Goal: Book appointment/travel/reservation

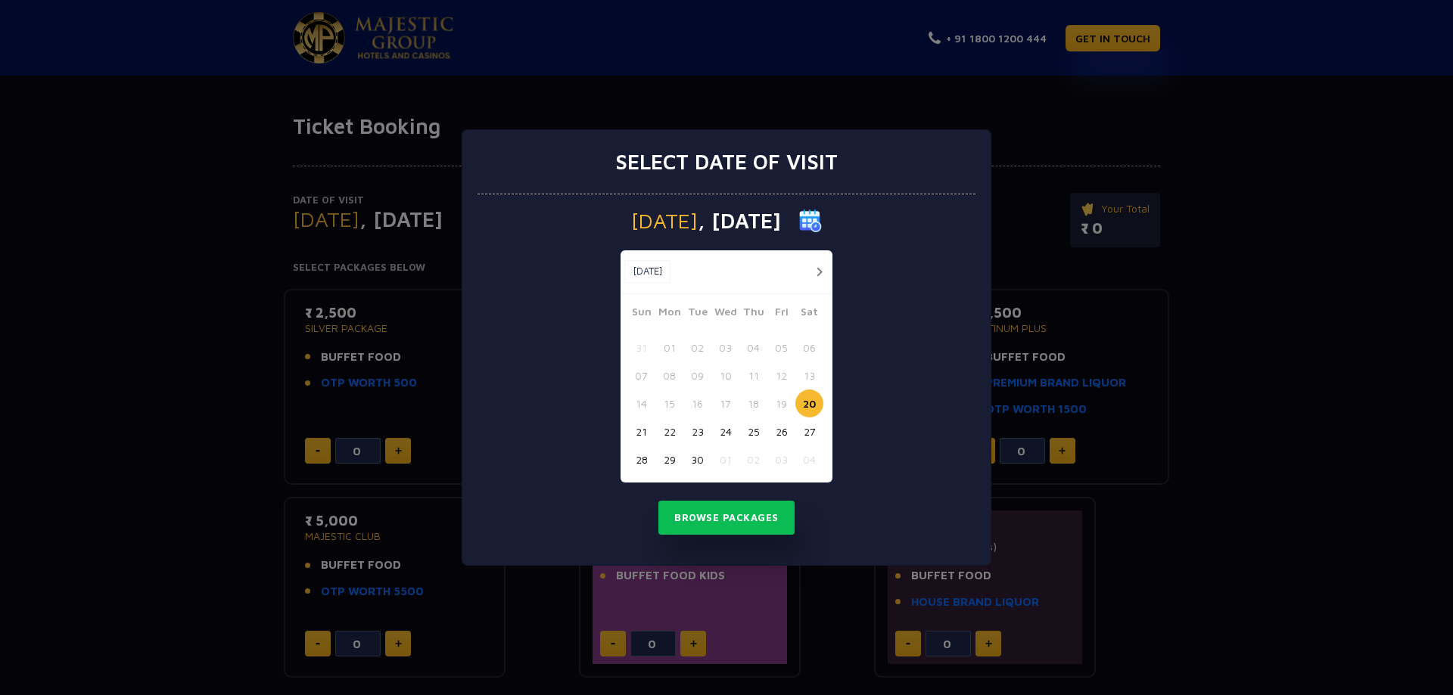
click at [818, 269] on button "button" at bounding box center [819, 272] width 19 height 19
click at [782, 347] on button "03" at bounding box center [781, 348] width 28 height 28
click at [769, 518] on button "Browse Packages" at bounding box center [726, 518] width 136 height 35
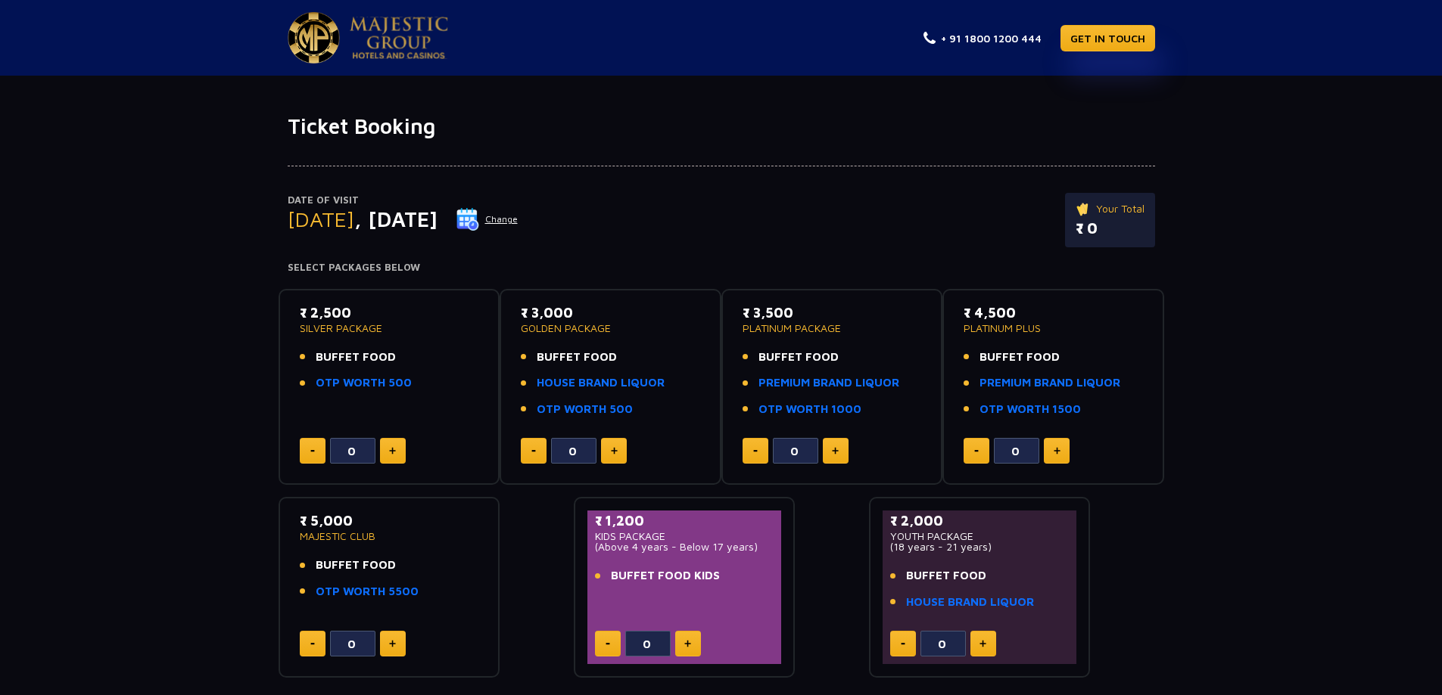
click at [337, 331] on p "SILVER PACKAGE" at bounding box center [389, 328] width 179 height 11
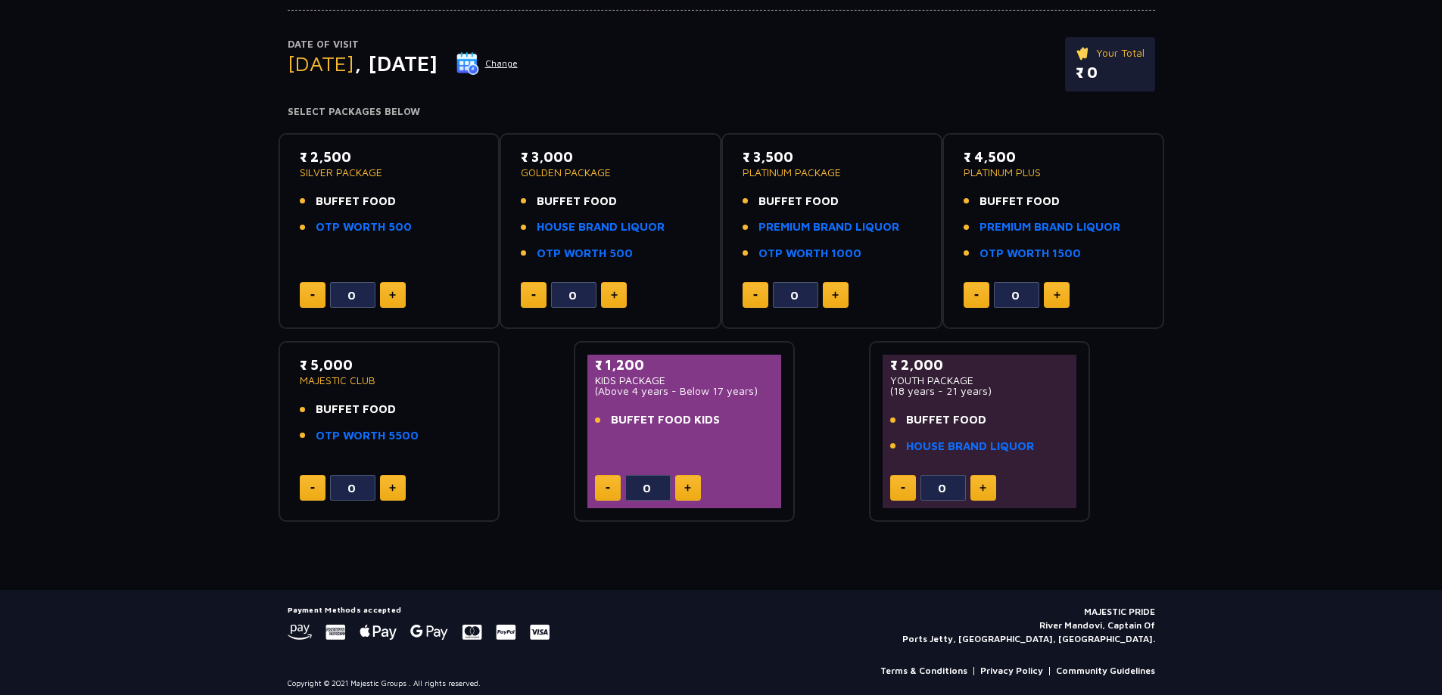
scroll to position [165, 0]
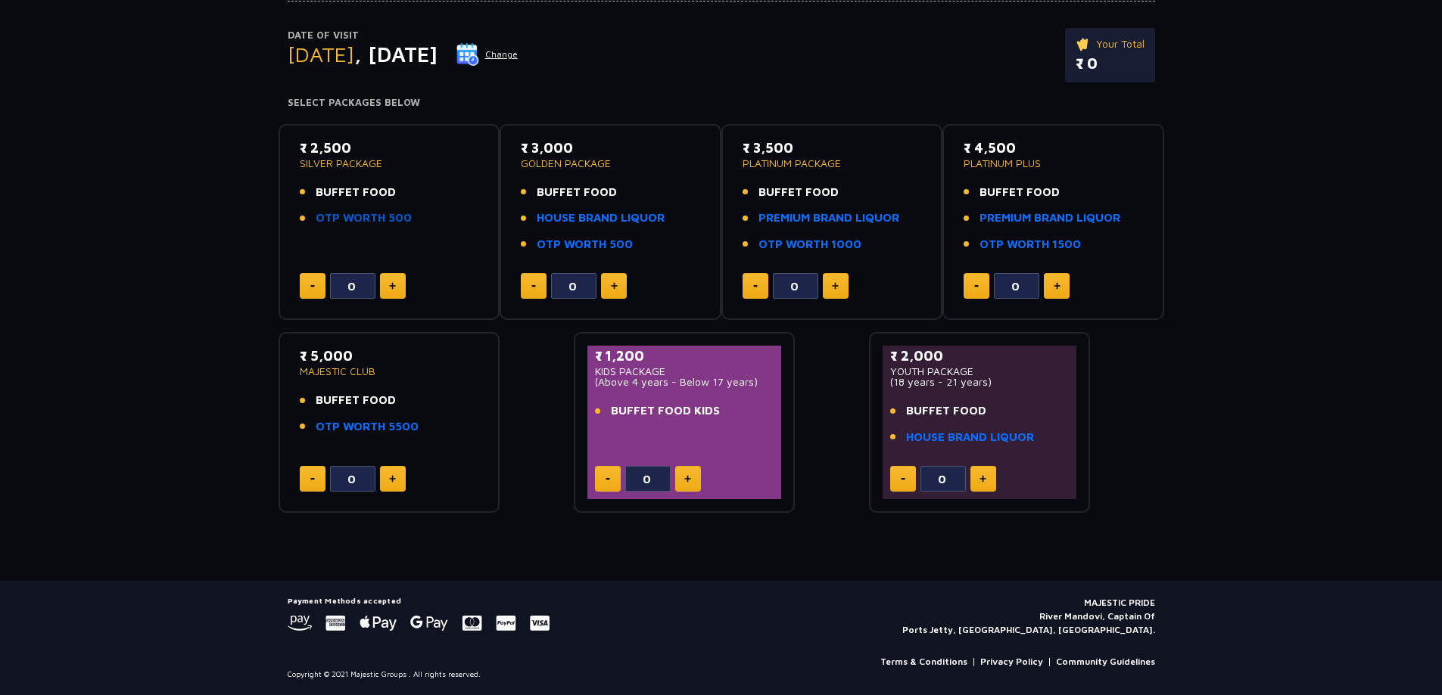
click at [364, 219] on link "OTP WORTH 500" at bounding box center [364, 218] width 96 height 17
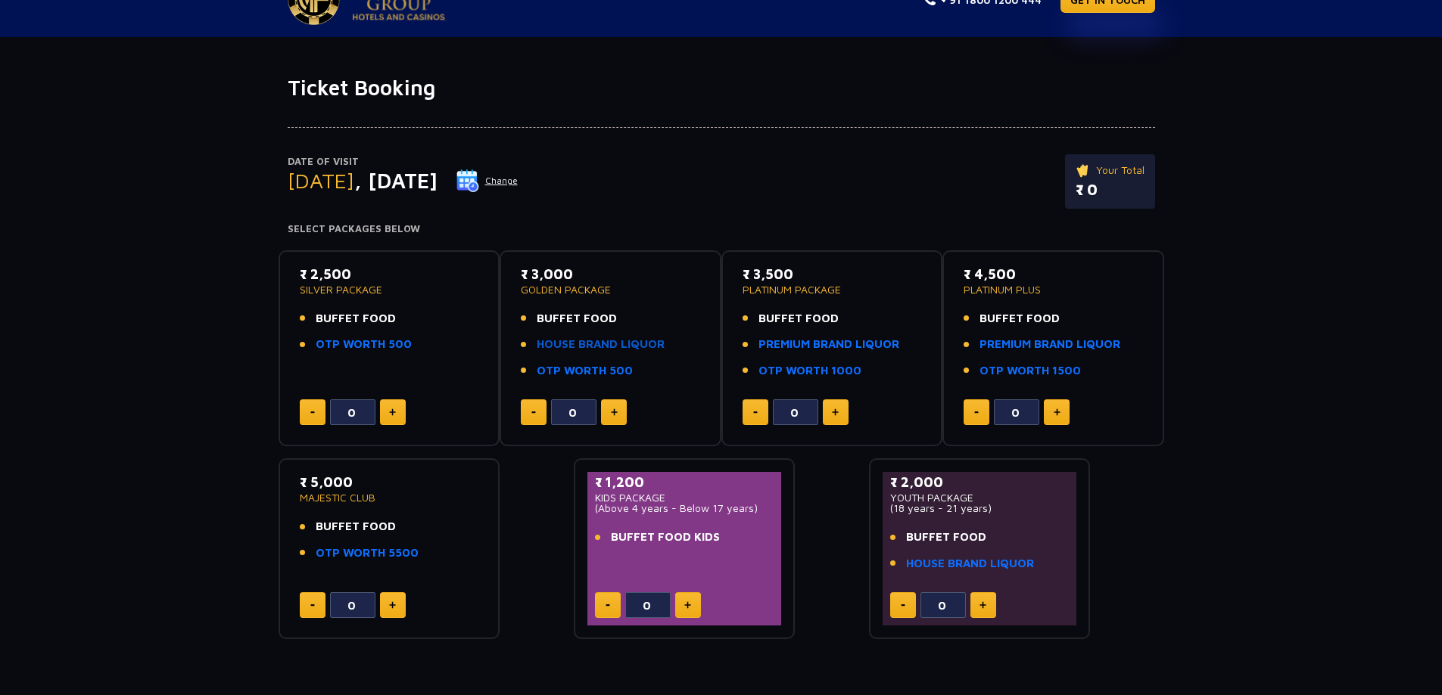
scroll to position [0, 0]
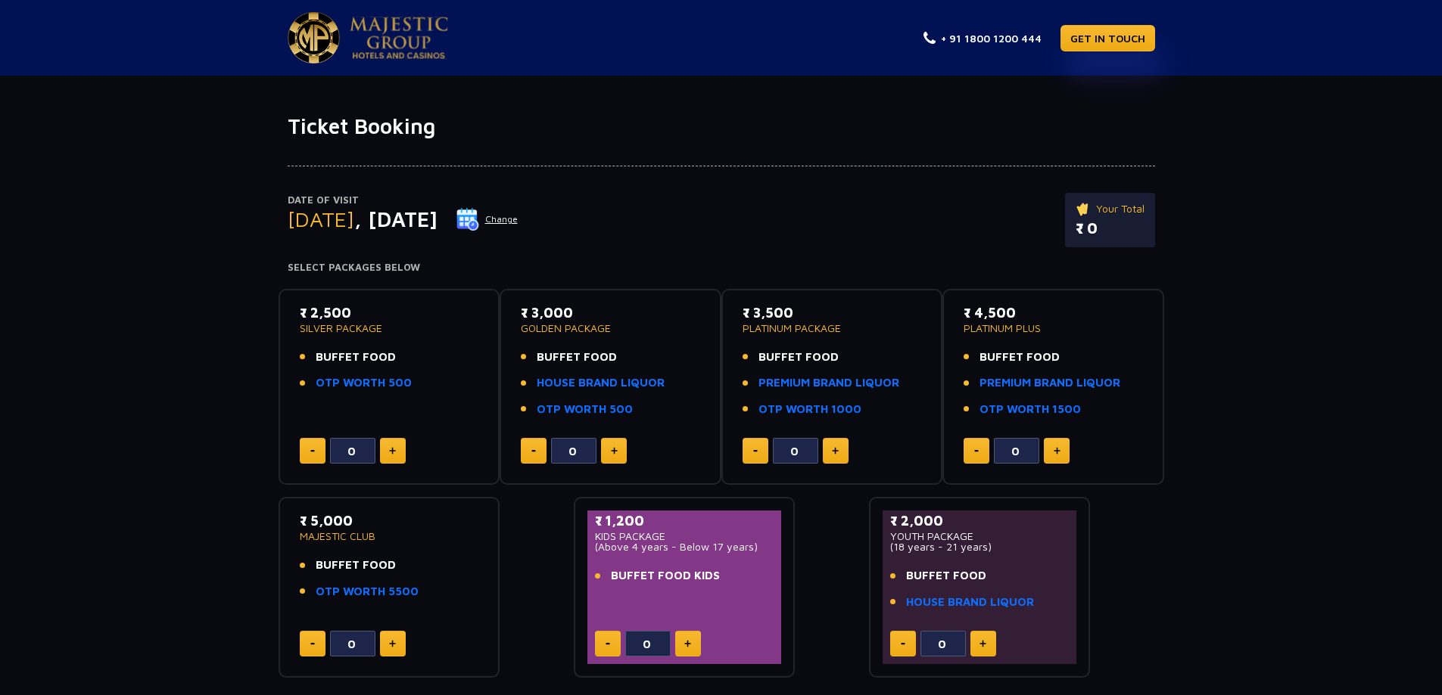
click at [518, 219] on button "Change" at bounding box center [487, 219] width 63 height 24
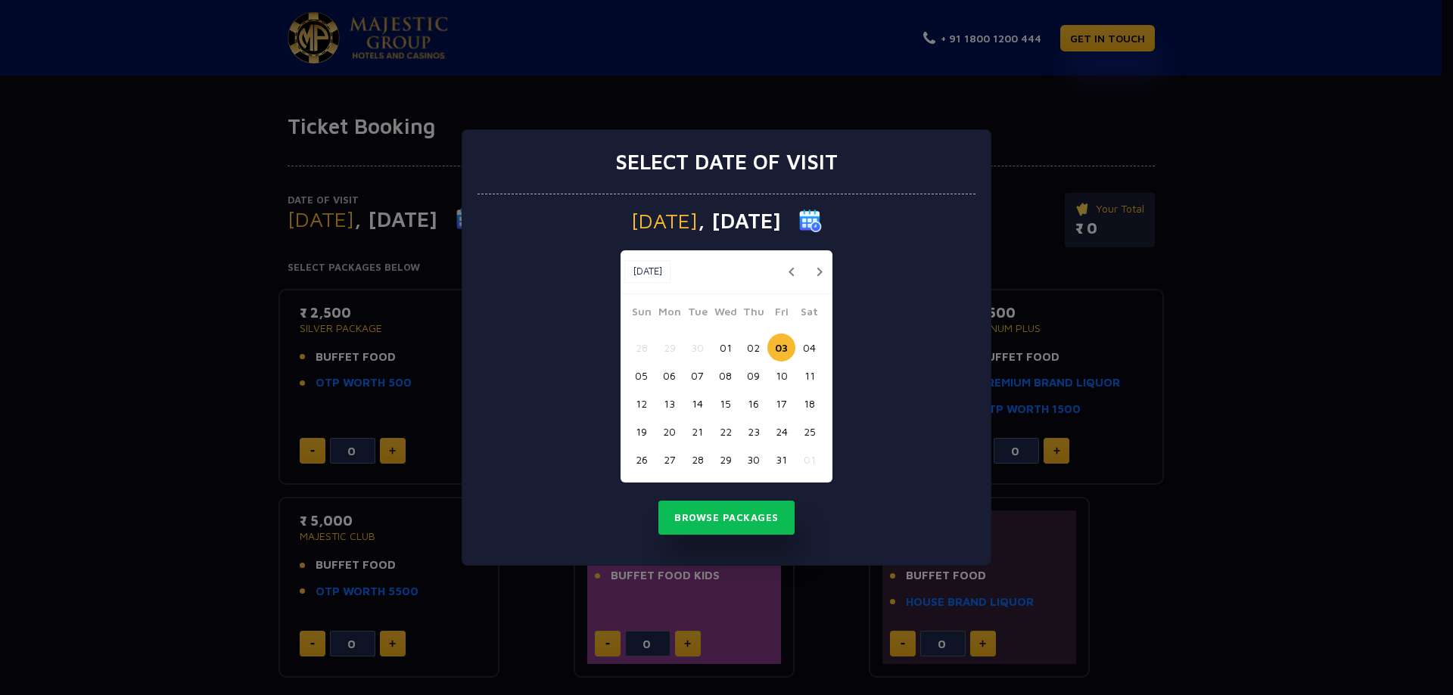
click at [808, 346] on button "04" at bounding box center [809, 348] width 28 height 28
click at [743, 523] on button "Browse Packages" at bounding box center [726, 518] width 136 height 35
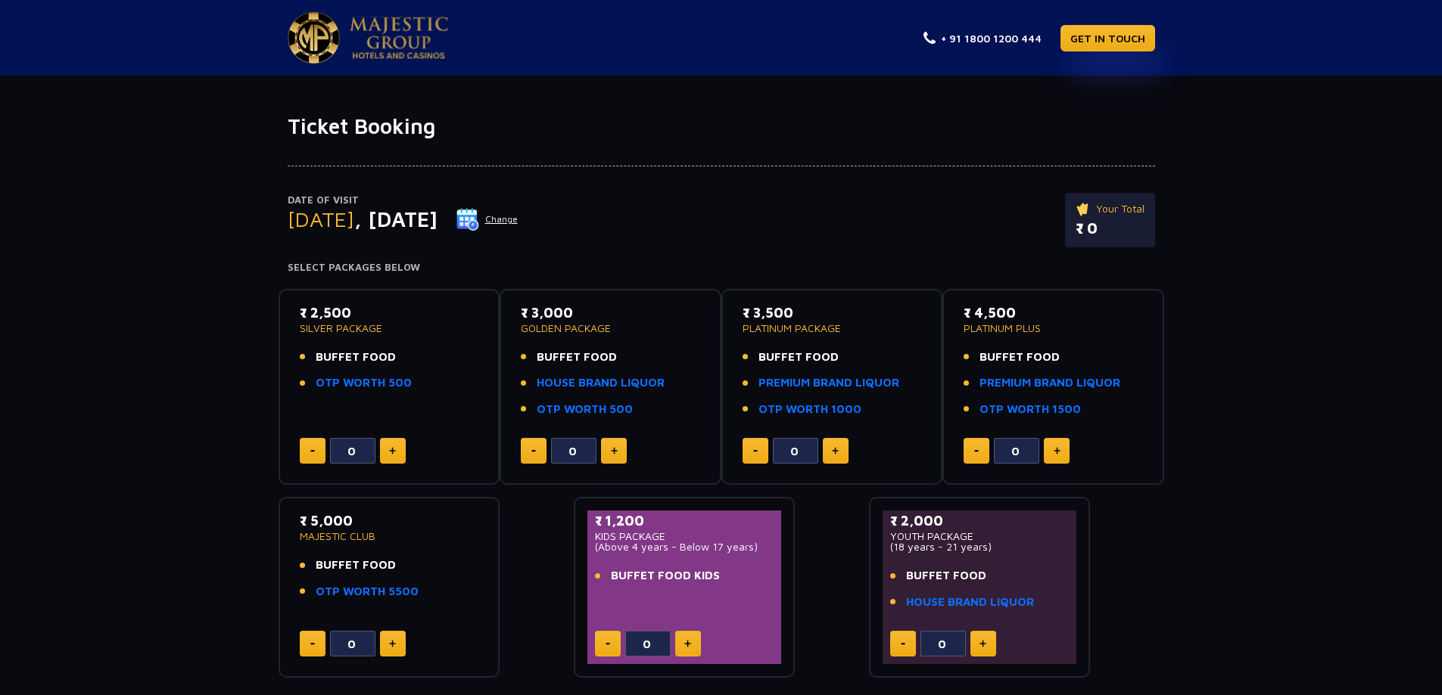
click at [518, 219] on button "Change" at bounding box center [487, 219] width 63 height 24
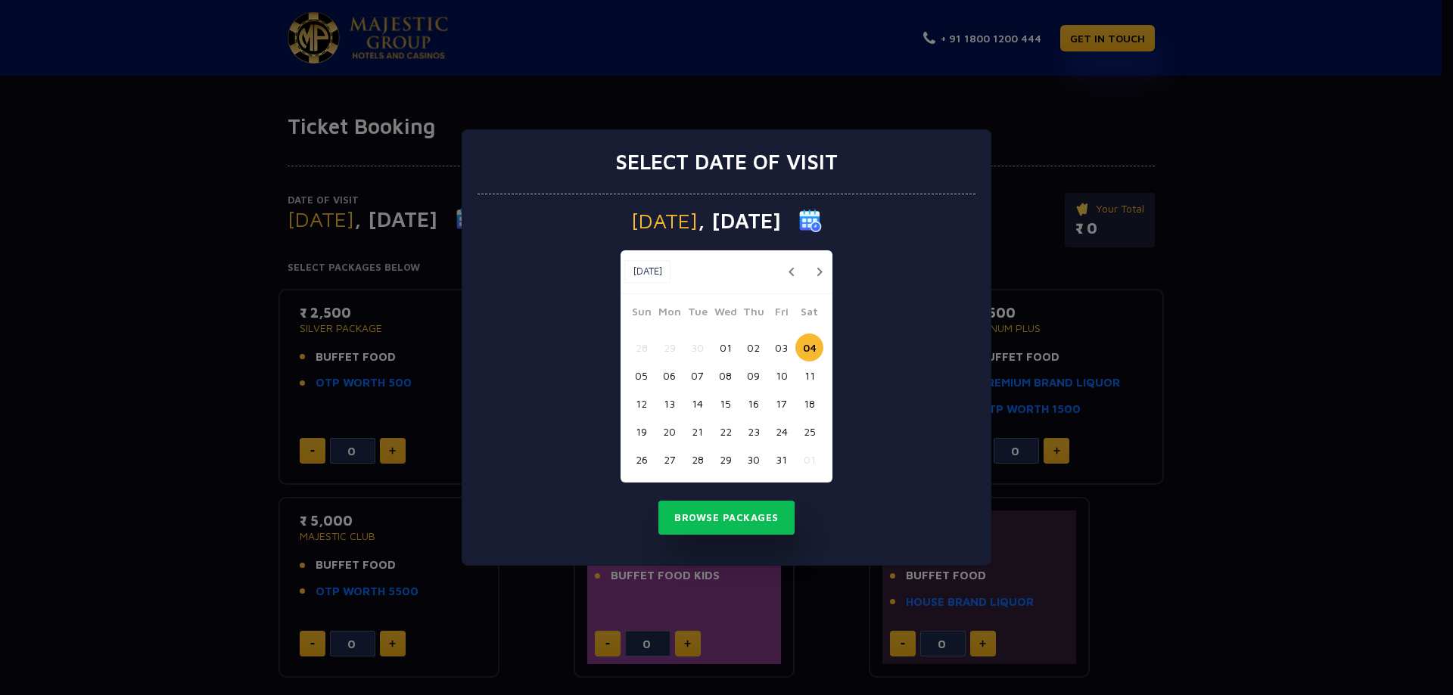
click at [646, 375] on button "05" at bounding box center [641, 376] width 28 height 28
click at [744, 518] on button "Browse Packages" at bounding box center [726, 518] width 136 height 35
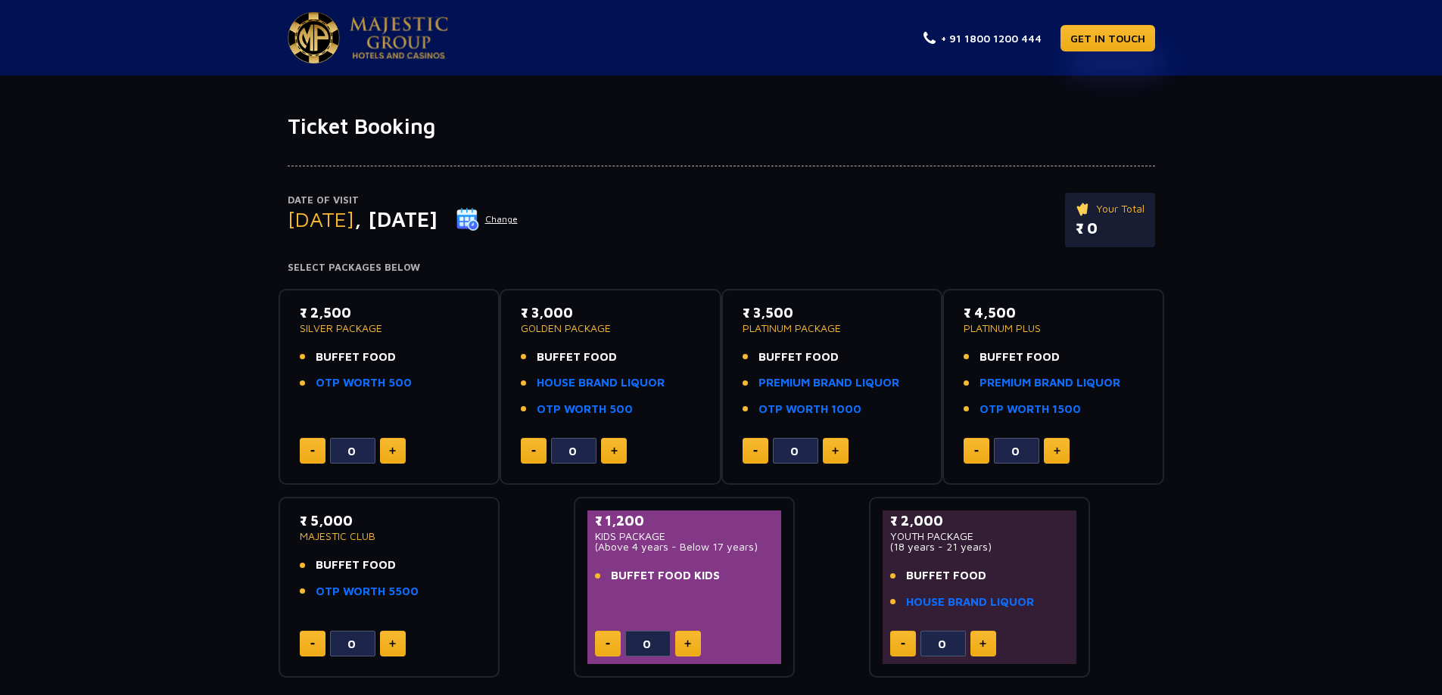
click at [518, 213] on button "Change" at bounding box center [487, 219] width 63 height 24
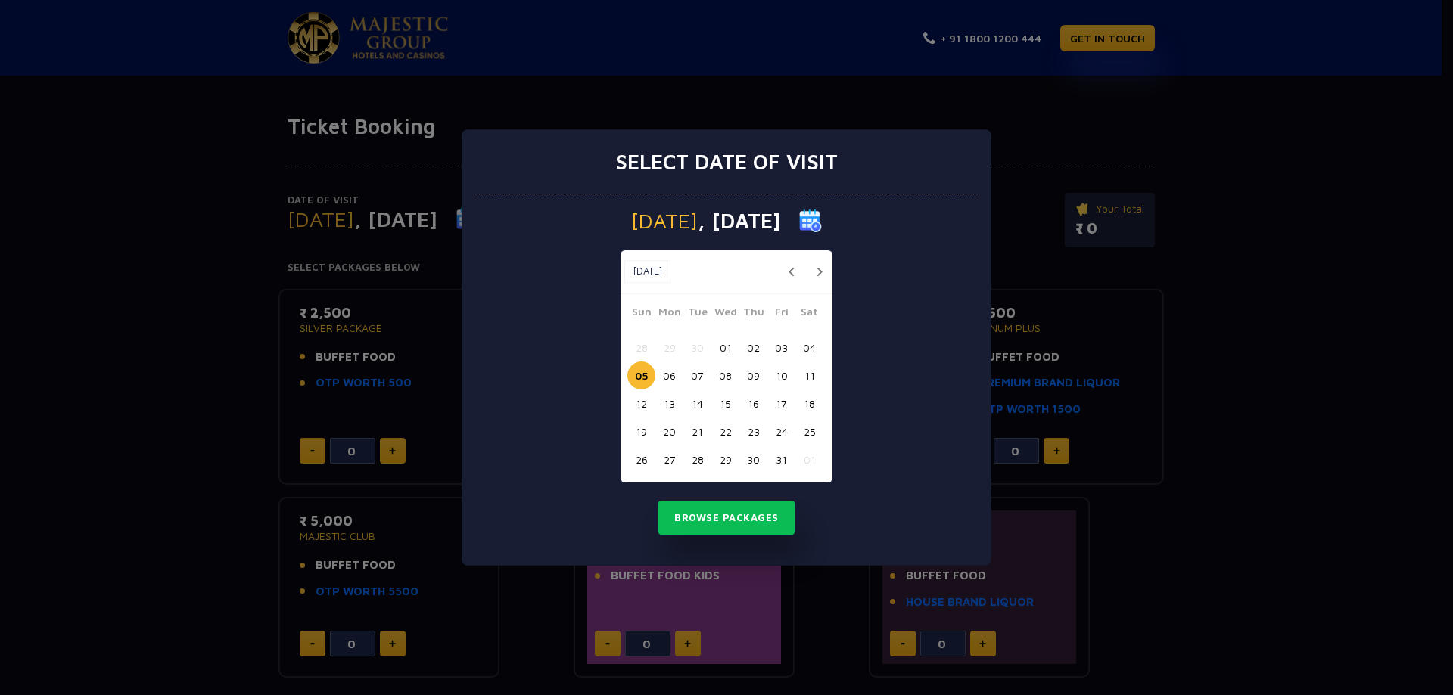
click at [670, 380] on button "06" at bounding box center [669, 376] width 28 height 28
click at [732, 524] on button "Browse Packages" at bounding box center [726, 518] width 136 height 35
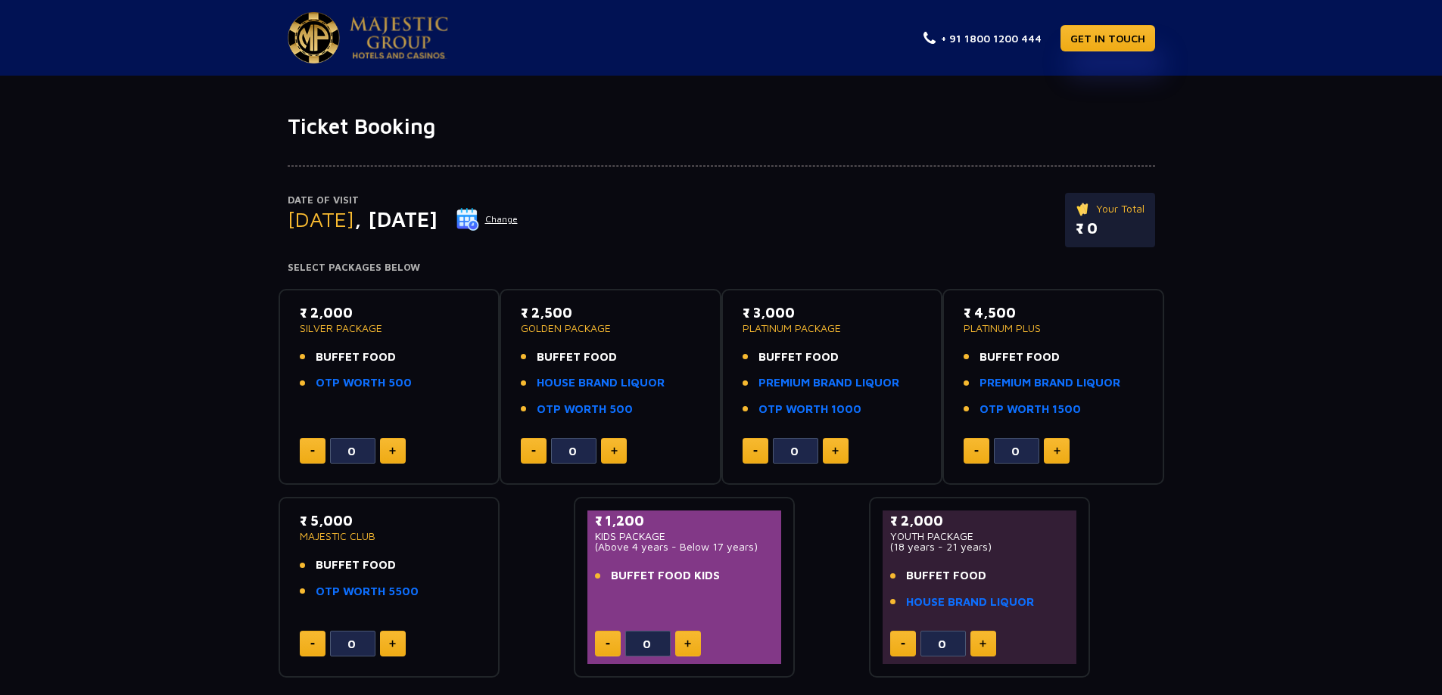
click at [518, 218] on button "Change" at bounding box center [487, 219] width 63 height 24
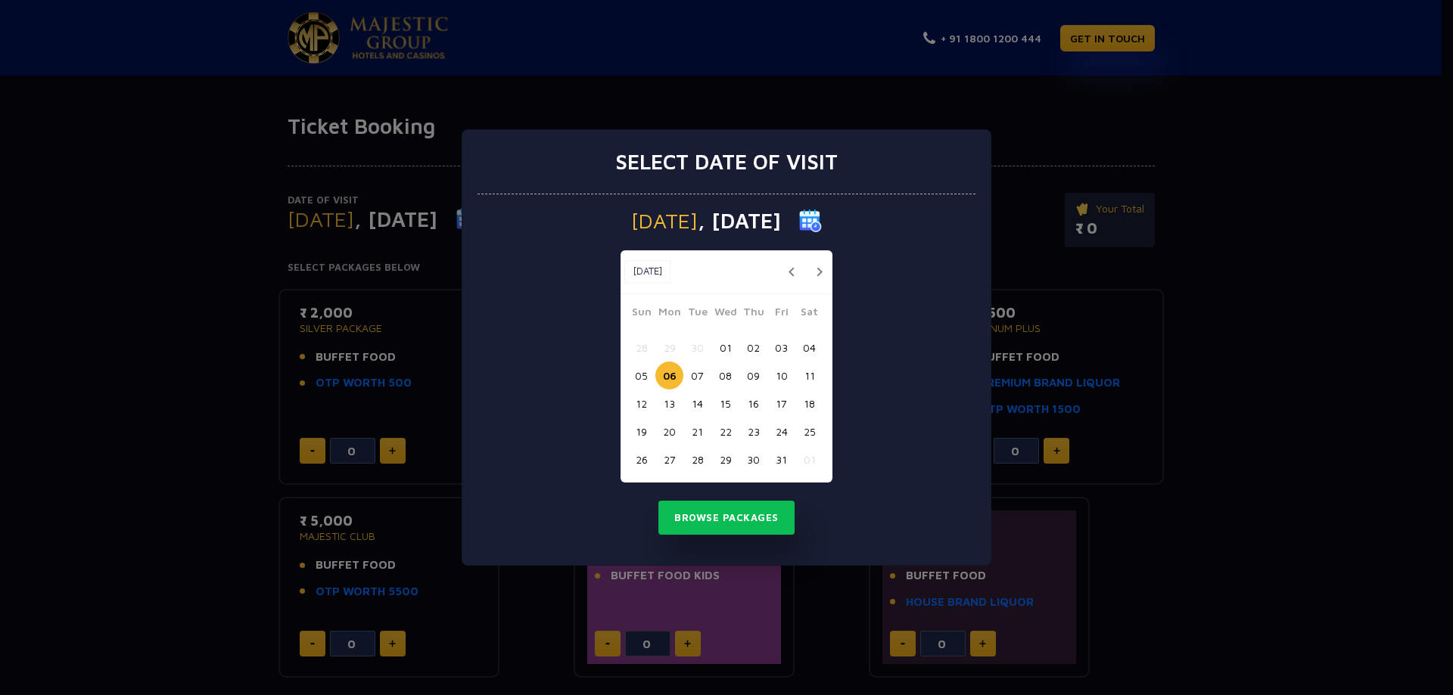
click at [775, 347] on button "03" at bounding box center [781, 348] width 28 height 28
click at [752, 523] on button "Browse Packages" at bounding box center [726, 518] width 136 height 35
